Goal: Task Accomplishment & Management: Use online tool/utility

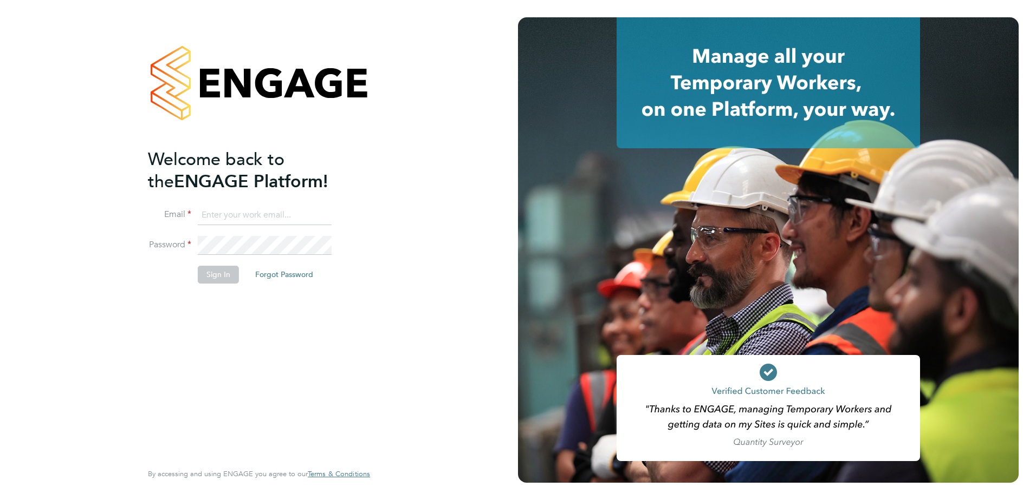
type input "[EMAIL_ADDRESS][DOMAIN_NAME]"
click at [229, 274] on button "Sign In" at bounding box center [218, 274] width 41 height 17
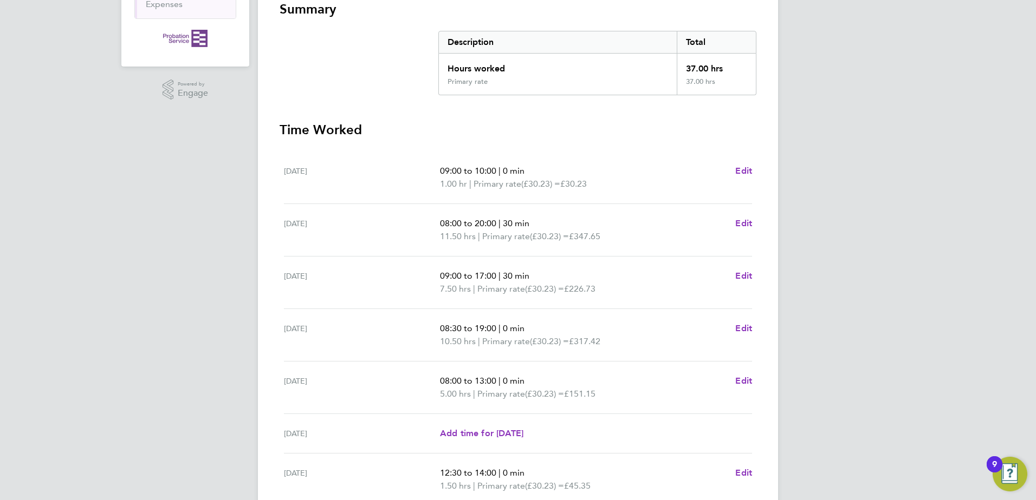
scroll to position [304, 0]
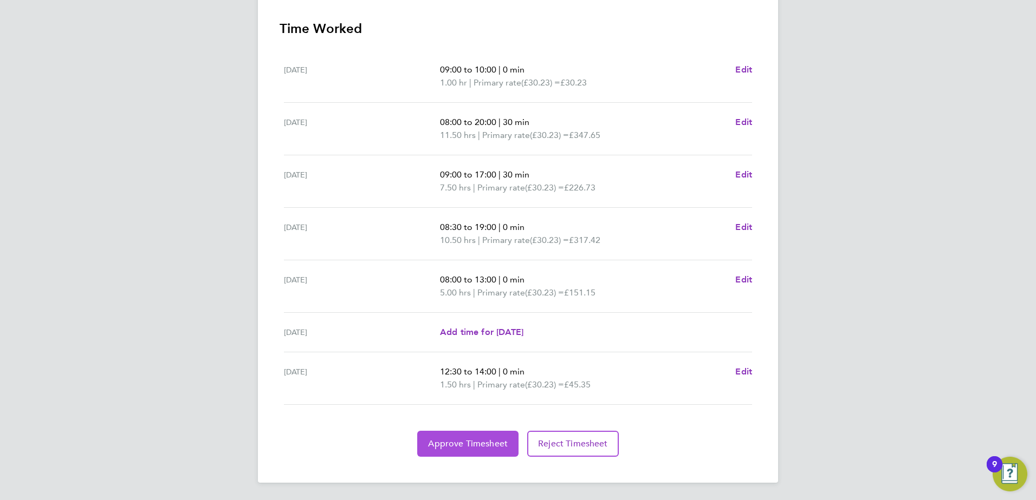
click at [468, 445] on span "Approve Timesheet" at bounding box center [468, 444] width 80 height 11
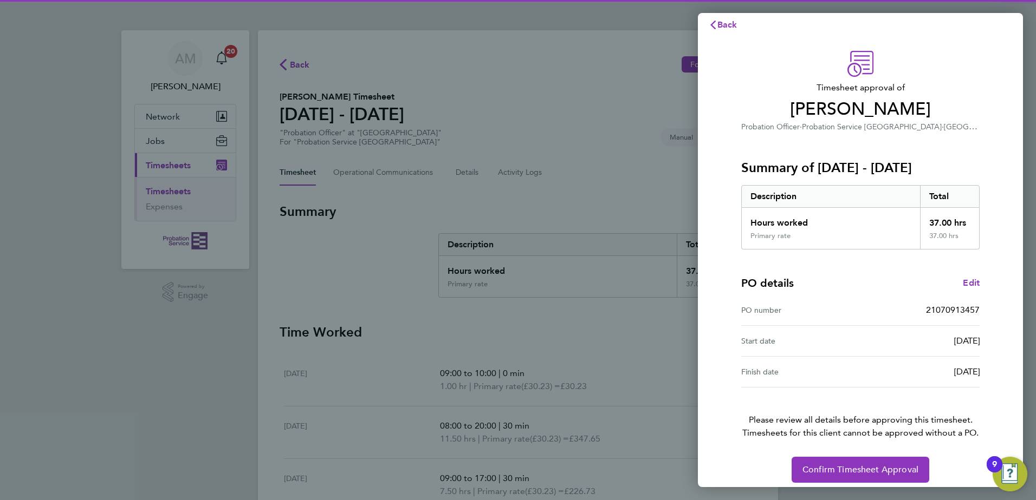
scroll to position [18, 0]
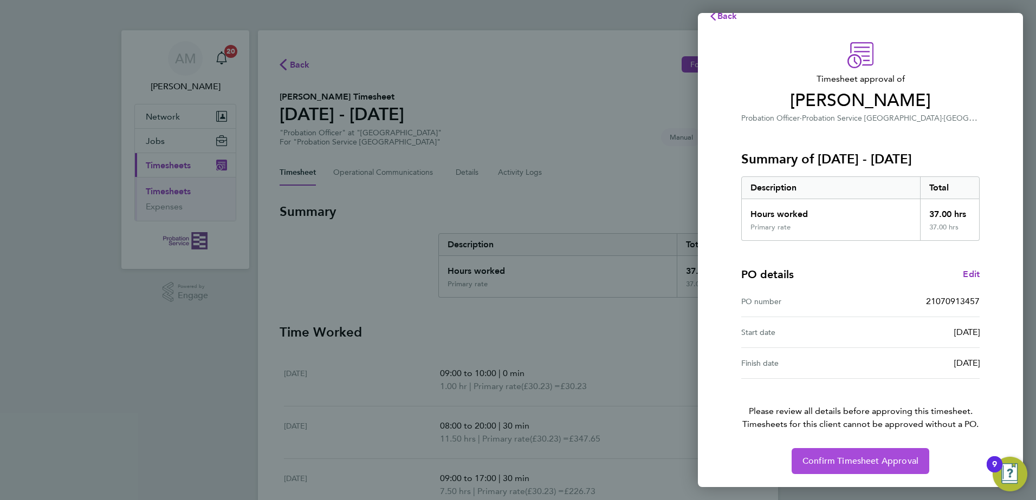
click at [825, 455] on button "Confirm Timesheet Approval" at bounding box center [860, 461] width 138 height 26
